Goal: Transaction & Acquisition: Purchase product/service

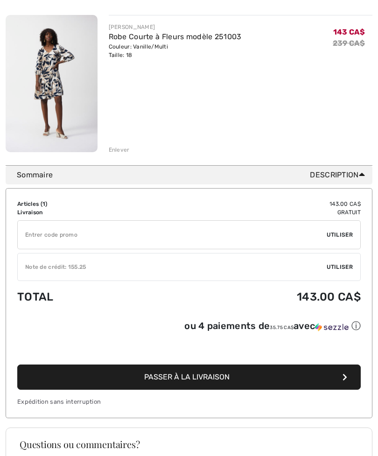
scroll to position [123, 0]
click at [29, 267] on div "Note de crédit: 155.25" at bounding box center [172, 267] width 309 height 8
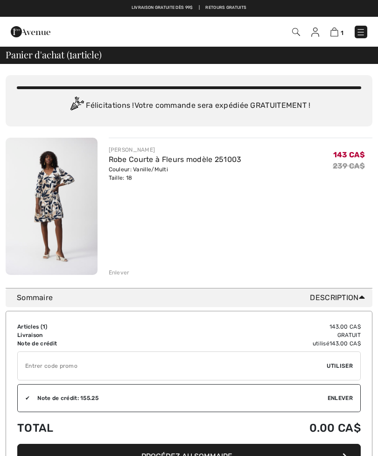
scroll to position [0, 0]
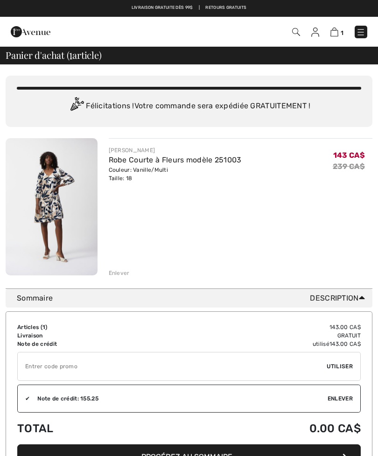
click at [49, 192] on img at bounding box center [52, 206] width 92 height 137
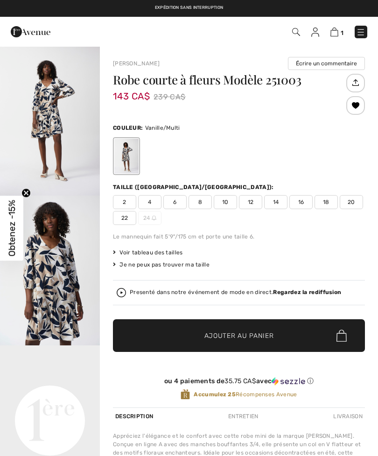
checkbox input "true"
click at [124, 249] on span "Voir tableau des tailles" at bounding box center [148, 252] width 70 height 8
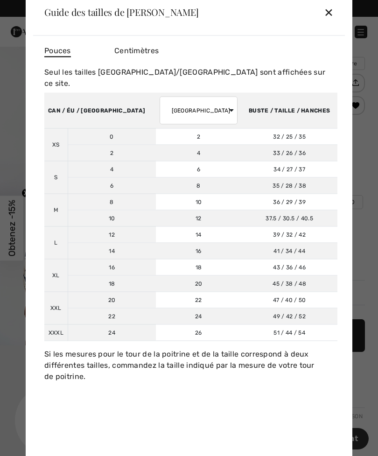
click at [331, 10] on div "✕" at bounding box center [329, 12] width 10 height 20
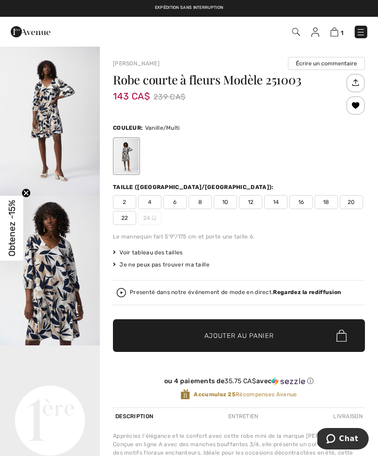
click at [339, 33] on img at bounding box center [335, 32] width 8 height 9
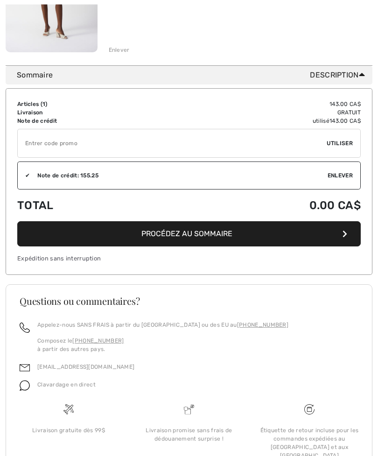
scroll to position [235, 0]
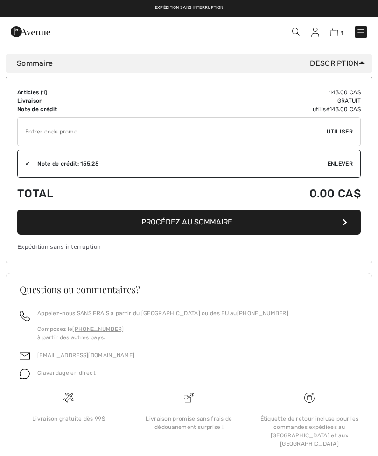
click at [274, 219] on button "Procédez au sommaire" at bounding box center [189, 222] width 344 height 25
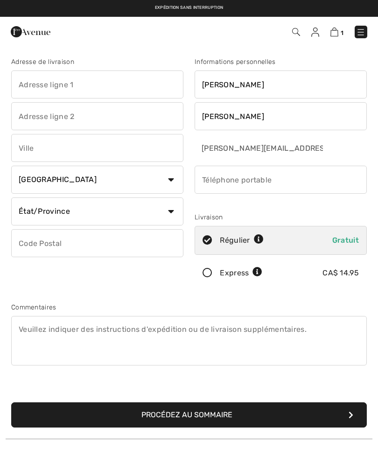
click at [118, 415] on button "Procédez au sommaire" at bounding box center [189, 415] width 356 height 25
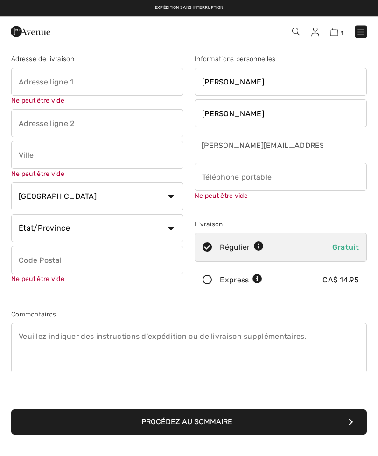
scroll to position [3, 0]
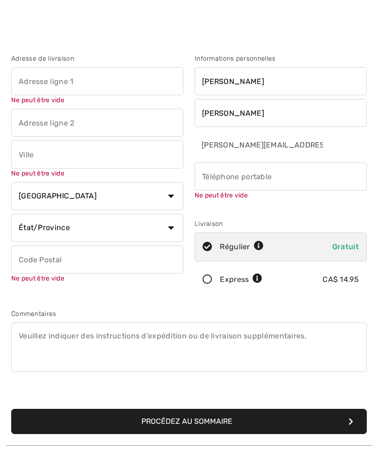
click at [277, 177] on input "phone" at bounding box center [281, 177] width 172 height 28
type input "5068711626"
click at [29, 157] on input "text" at bounding box center [97, 155] width 172 height 28
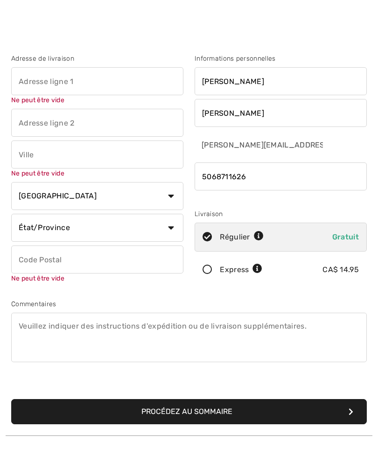
scroll to position [0, 0]
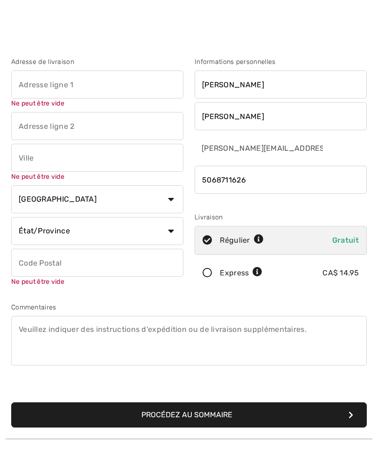
click at [18, 80] on input "text" at bounding box center [97, 85] width 172 height 28
type input "1801, chemin Sainte-Louise"
click at [26, 157] on input "text" at bounding box center [97, 158] width 172 height 28
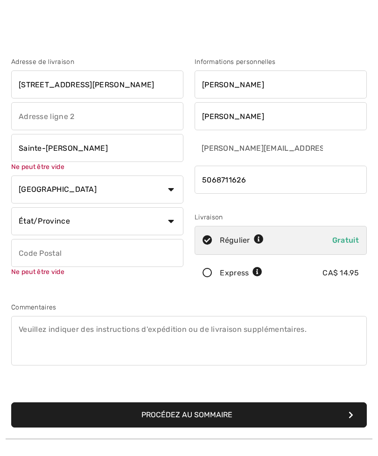
type input "Sainte-Louise"
click at [22, 215] on select "État/Province Alberta Colombie-Britannique Ile-du-Prince-Edward Manitoba Nouvea…" at bounding box center [97, 221] width 172 height 28
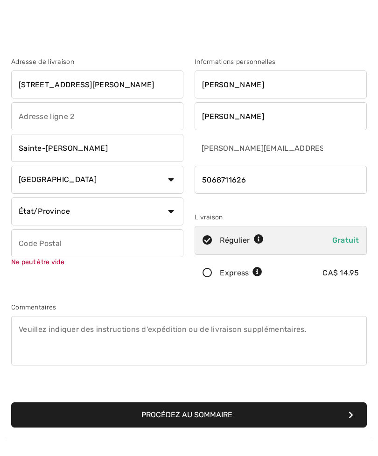
select select "NB"
click at [33, 243] on input "text" at bounding box center [97, 243] width 172 height 28
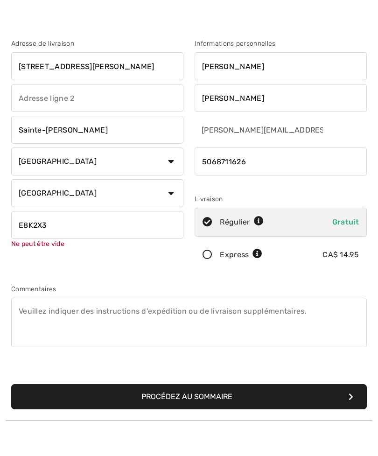
type input "E8K2X3"
click at [31, 174] on select "Pays Canada États-Unis Afghanistan Afrique du Sud Aland Albanie Algérie Allemag…" at bounding box center [97, 180] width 172 height 28
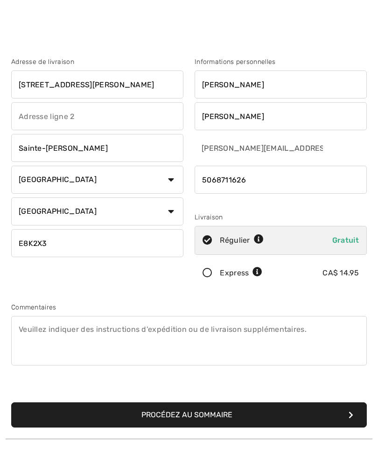
scroll to position [25, 0]
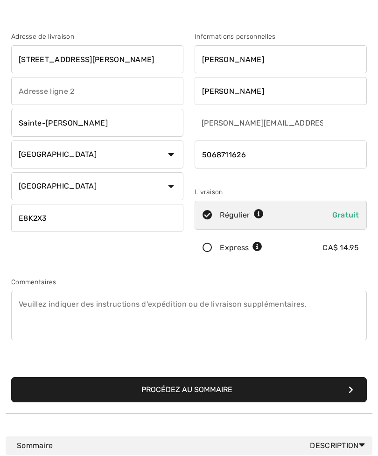
click at [91, 390] on button "Procédez au sommaire" at bounding box center [189, 389] width 356 height 25
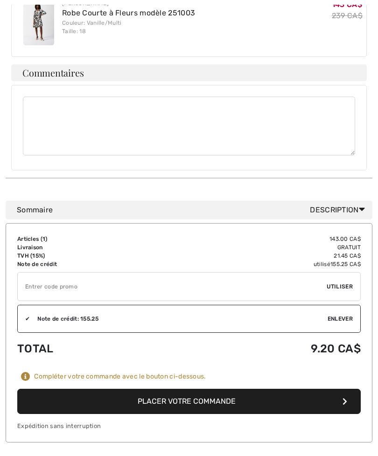
scroll to position [467, 0]
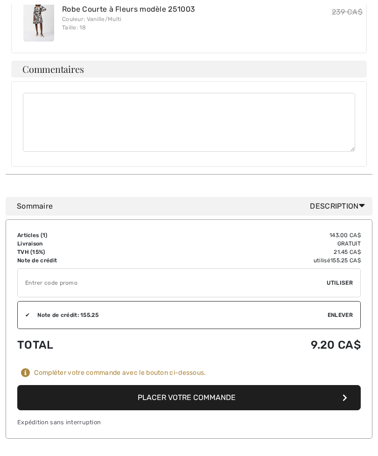
click at [80, 385] on button "Placer votre commande" at bounding box center [189, 397] width 344 height 25
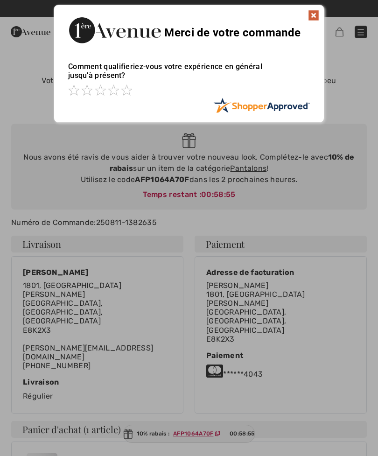
click at [309, 17] on img at bounding box center [313, 15] width 11 height 11
